Goal: Navigation & Orientation: Find specific page/section

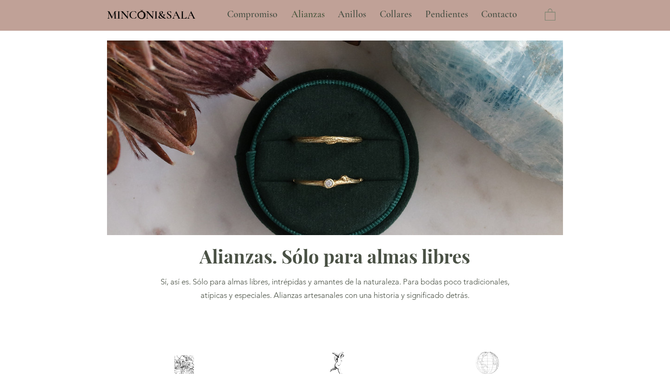
scroll to position [2, 0]
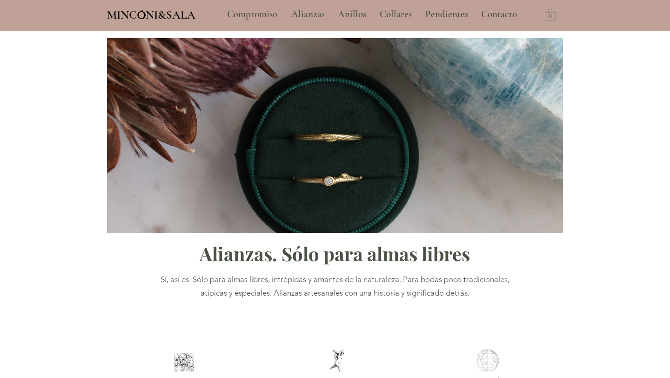
type input "**********"
select select "**********"
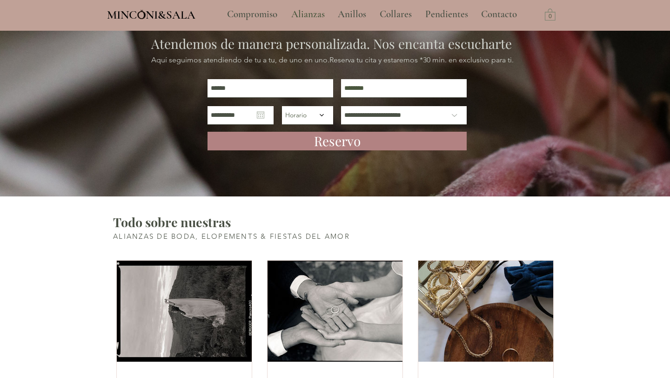
scroll to position [1805, 0]
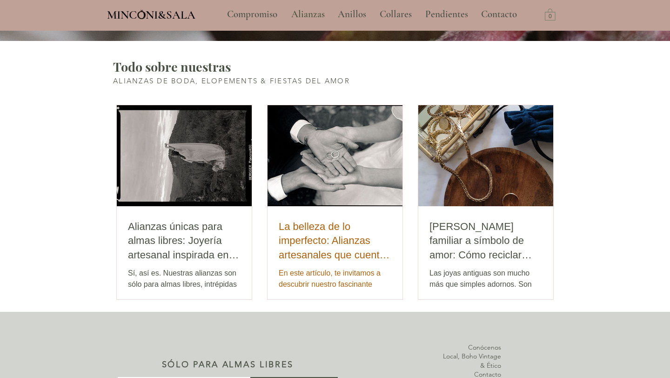
click at [376, 239] on h2 "La belleza de lo imperfecto: Alianzas artesanales que cuentan una historia de a…" at bounding box center [335, 241] width 113 height 43
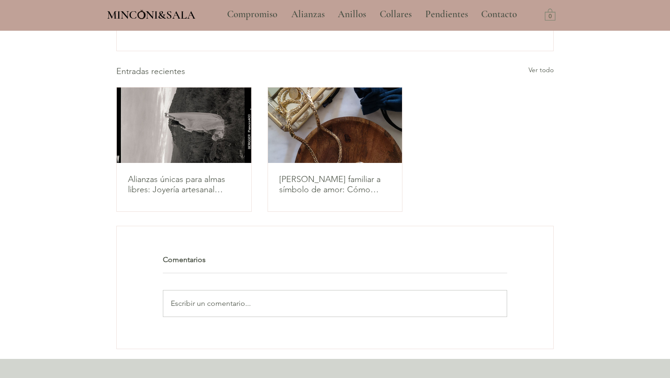
scroll to position [2041, 0]
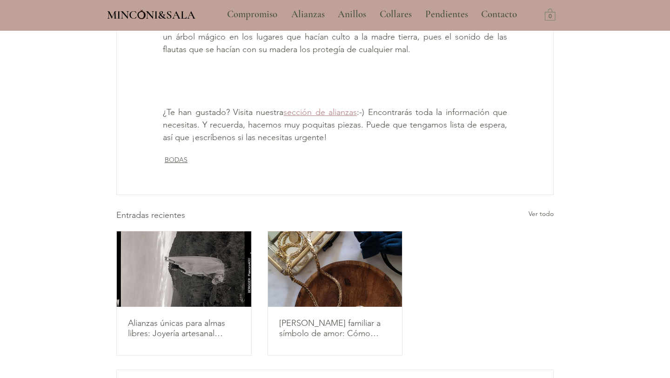
click at [170, 305] on img "Alianzas únicas para almas libres: Joyería artesanal inspirada en la naturaleza" at bounding box center [184, 268] width 135 height 75
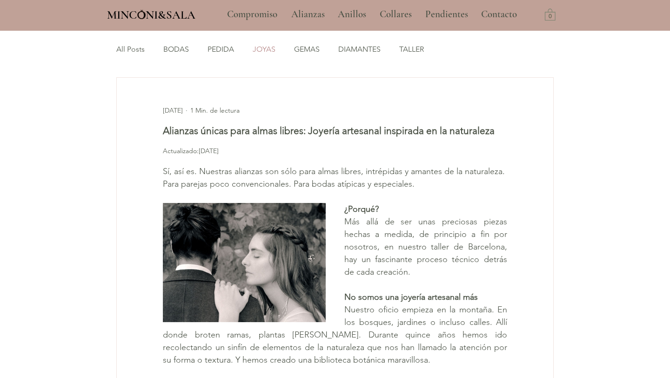
click at [267, 47] on link "JOYAS" at bounding box center [264, 49] width 23 height 10
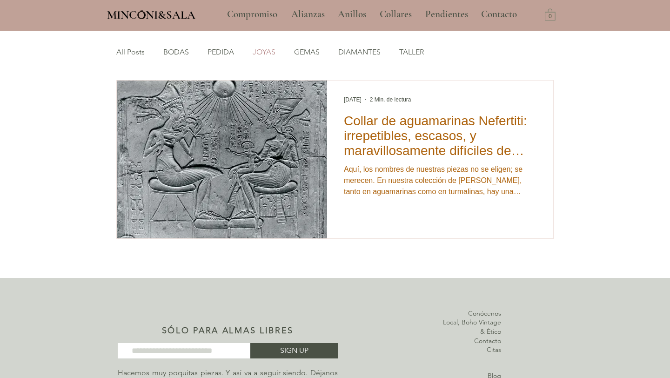
click at [418, 158] on h2 "Collar de aguamarinas Nefertiti: irrepetibles, escasos, y maravillosamente difí…" at bounding box center [440, 136] width 193 height 45
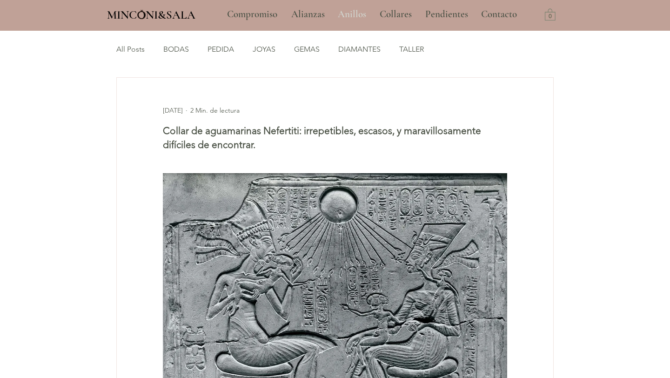
click at [357, 12] on p "Anillos" at bounding box center [352, 14] width 38 height 23
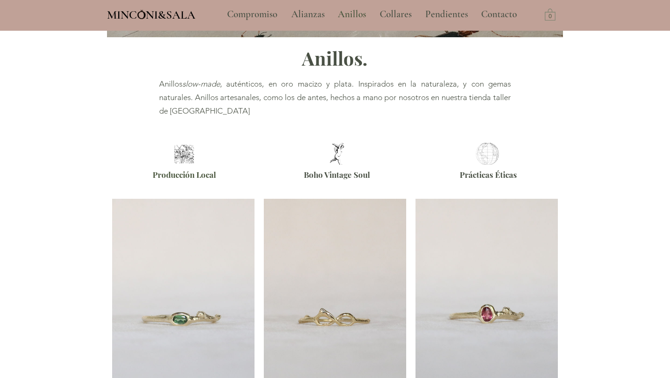
scroll to position [50, 0]
